Goal: Book appointment/travel/reservation

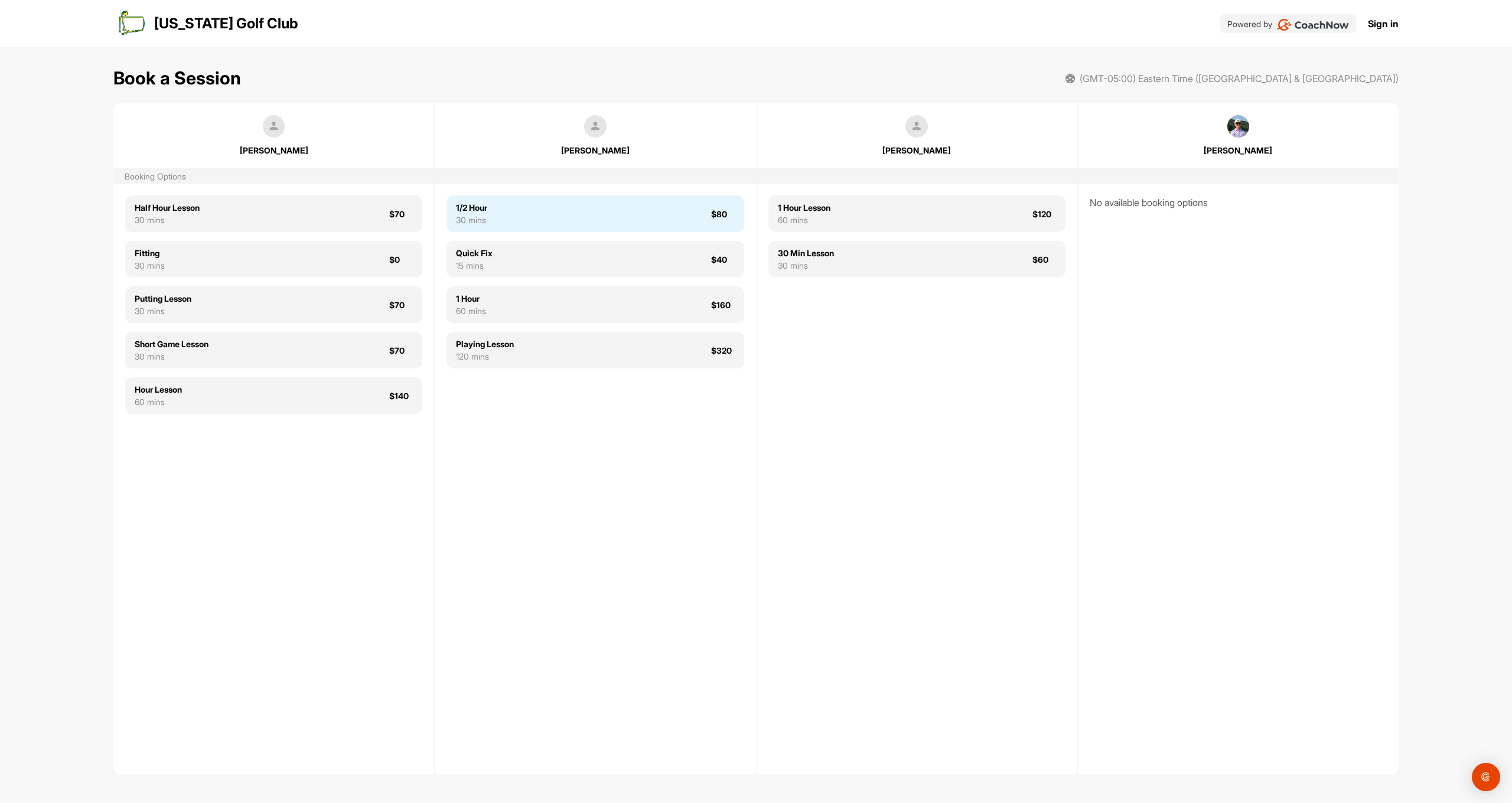
click at [485, 212] on div "1/2 Hour" at bounding box center [471, 208] width 31 height 13
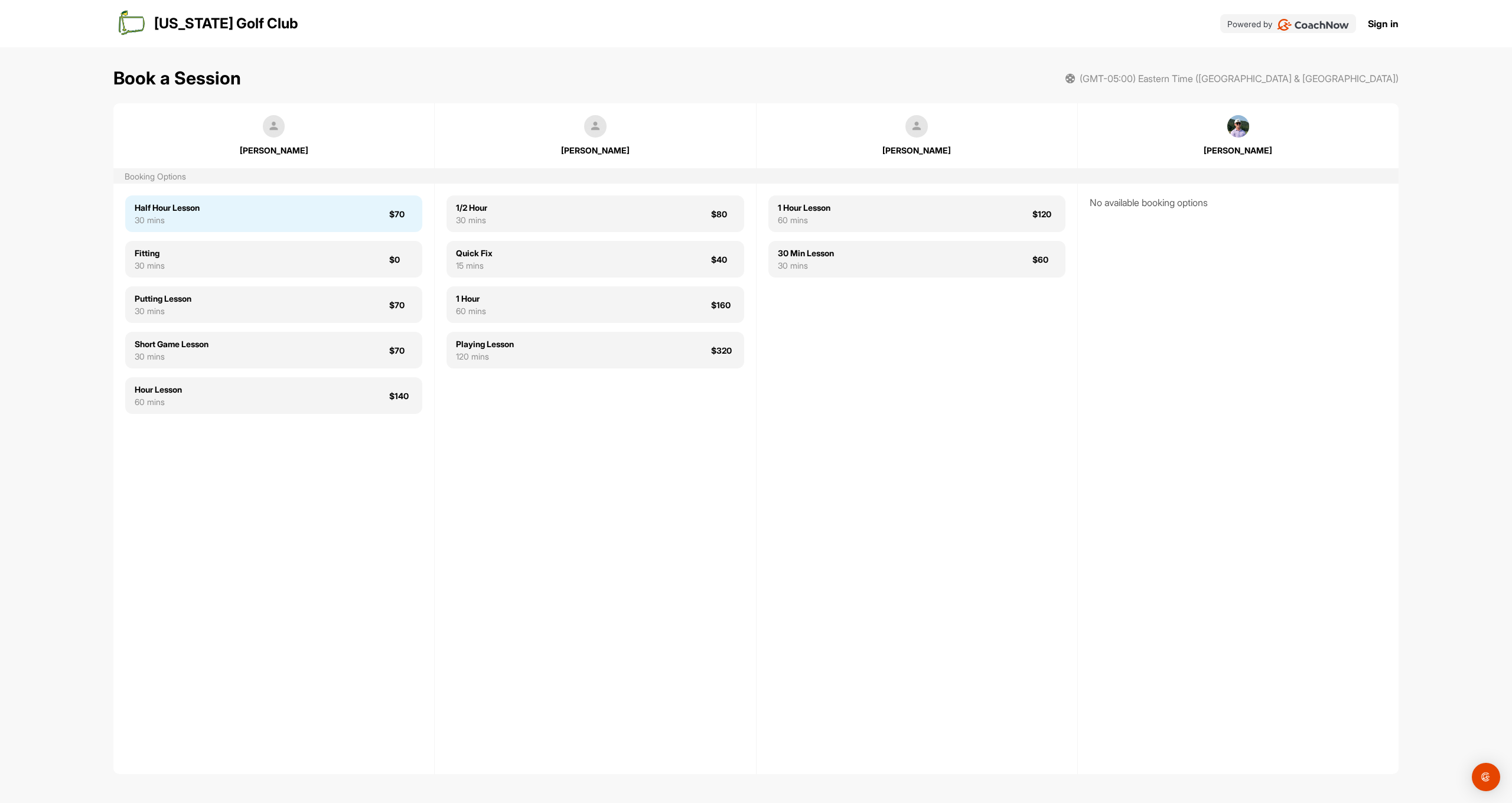
click at [155, 209] on div "Half Hour Lesson" at bounding box center [167, 208] width 65 height 13
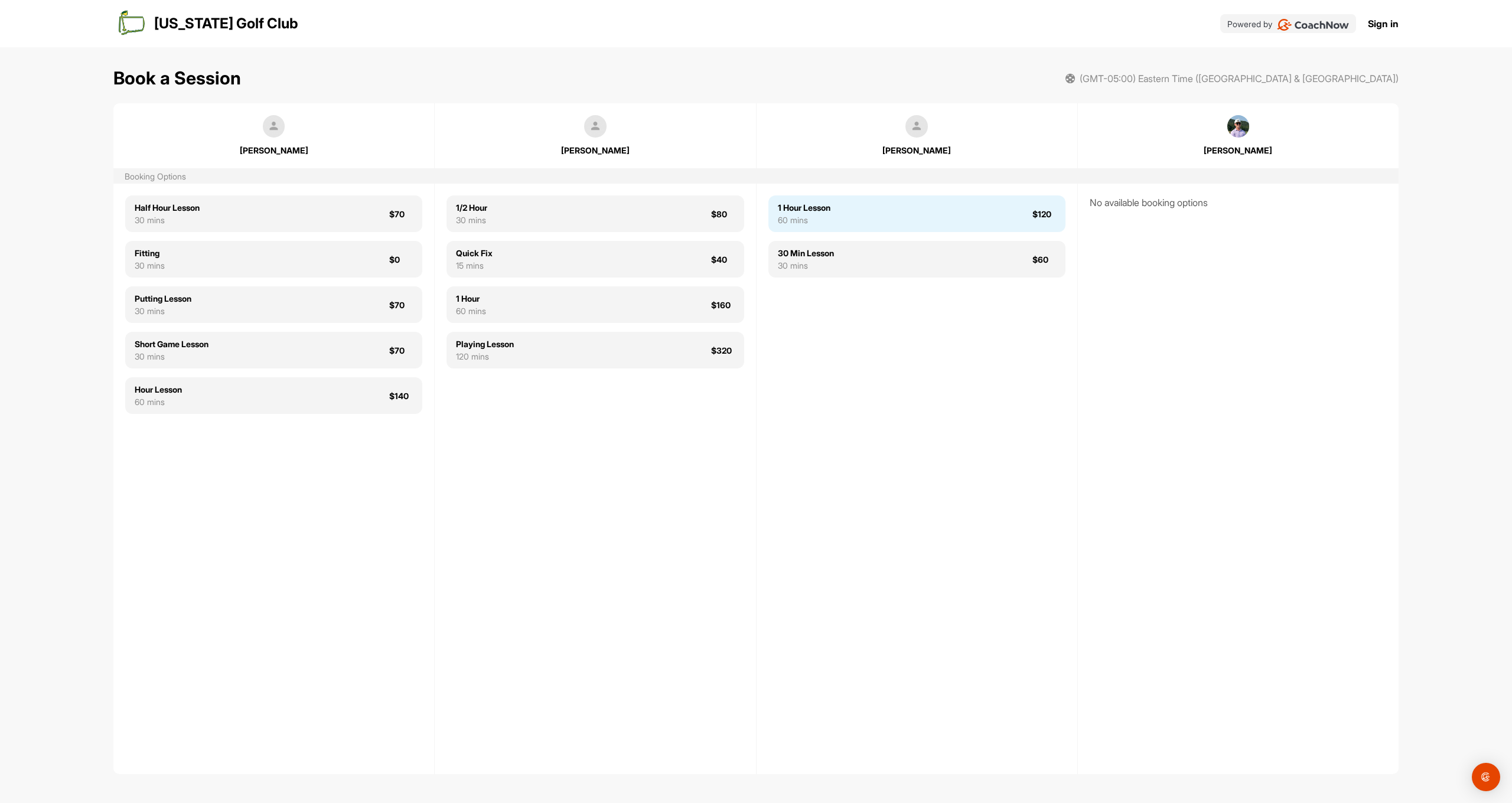
click at [804, 212] on div "1 Hour Lesson" at bounding box center [804, 208] width 53 height 13
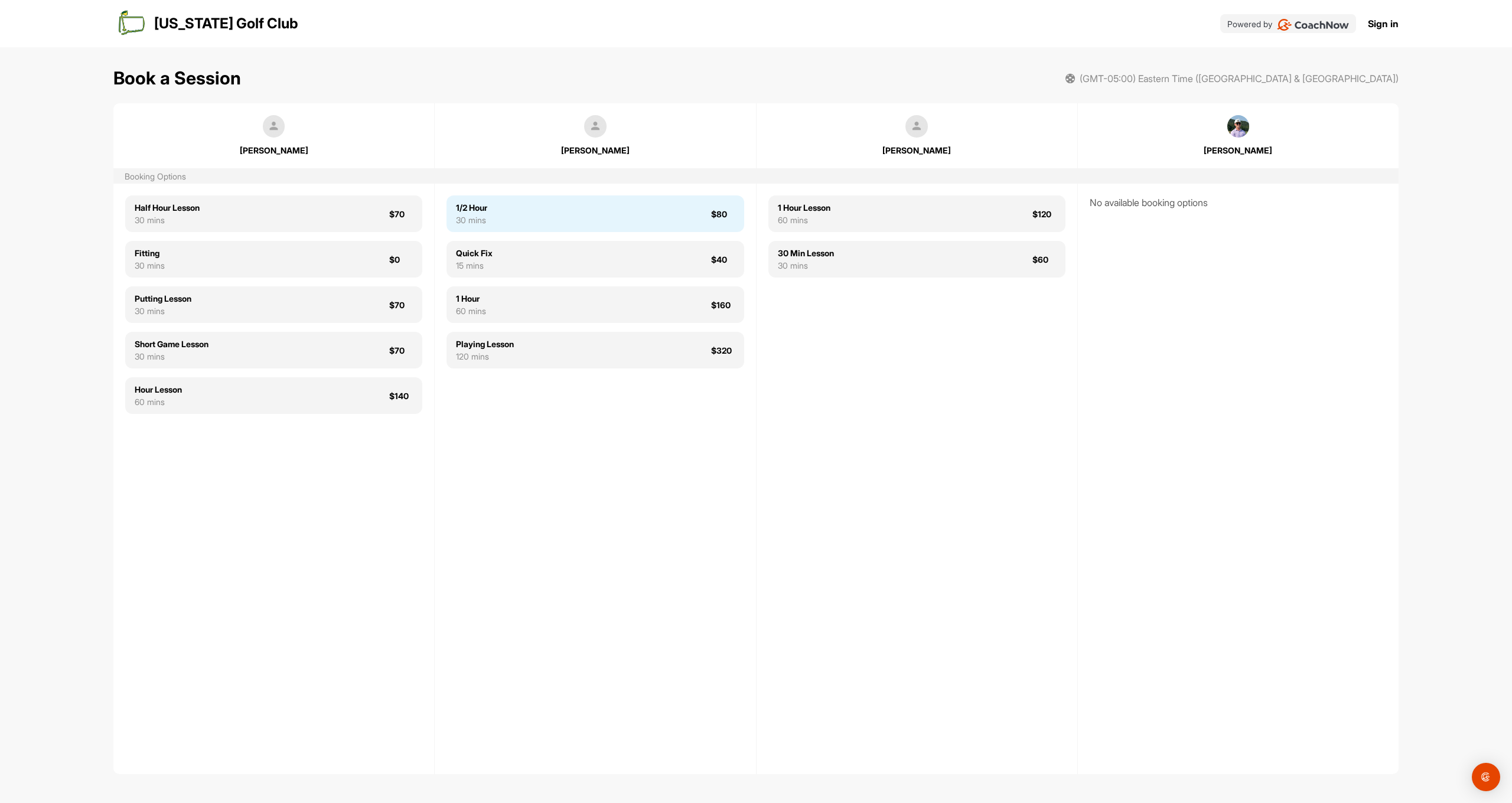
click at [472, 207] on div "1/2 Hour" at bounding box center [471, 208] width 31 height 13
